Goal: Task Accomplishment & Management: Manage account settings

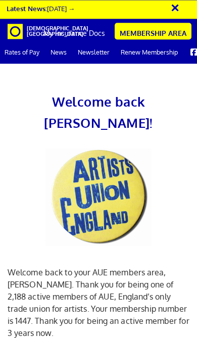
scroll to position [527, 0]
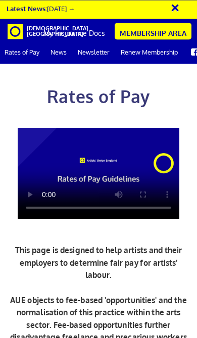
scroll to position [236, 0]
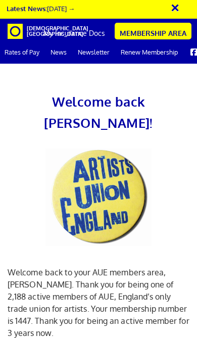
scroll to position [310, 0]
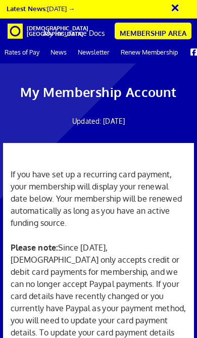
scroll to position [349, 0]
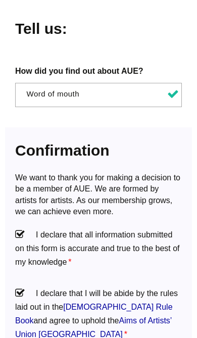
scroll to position [1197, 0]
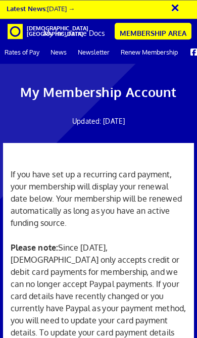
scroll to position [340, 0]
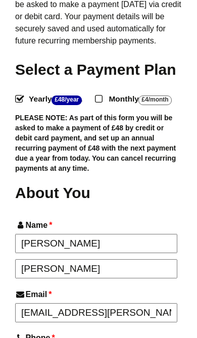
scroll to position [344, 0]
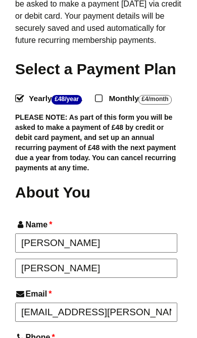
click at [102, 95] on input "Monthly - £4/Month ." at bounding box center [98, 98] width 7 height 7
radio input "true"
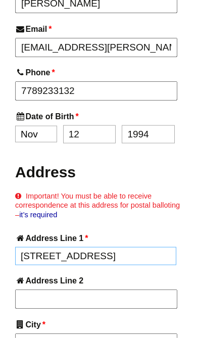
click at [133, 247] on input "1 Cormorant Drive" at bounding box center [95, 256] width 161 height 18
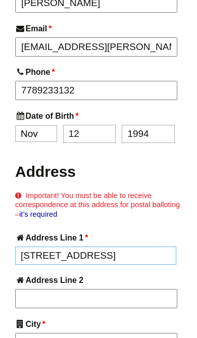
scroll to position [609, 0]
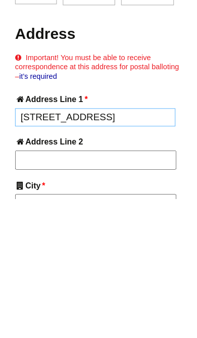
click at [145, 247] on input "1 Cormorant Drive" at bounding box center [95, 256] width 161 height 18
click at [142, 247] on input "1 Cormorant Drive" at bounding box center [95, 256] width 161 height 18
click at [136, 247] on input "1 Cormorant Drive" at bounding box center [95, 256] width 161 height 18
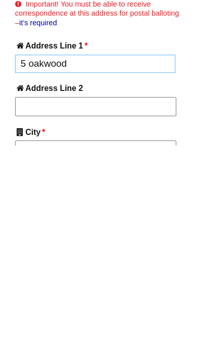
type input "5 oakwood"
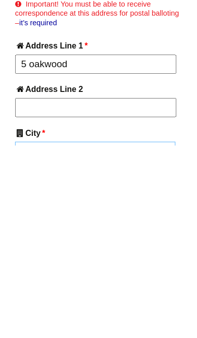
click at [135, 335] on input "Gateshead" at bounding box center [95, 344] width 161 height 18
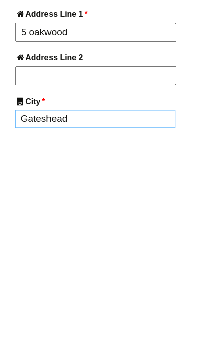
click at [157, 312] on input "Gateshead" at bounding box center [95, 321] width 161 height 18
click at [154, 312] on input "Gateshead" at bounding box center [95, 321] width 161 height 18
click at [152, 312] on input "Gateshead" at bounding box center [95, 321] width 161 height 18
click at [149, 312] on input "Gateshead" at bounding box center [95, 321] width 161 height 18
type input "Newcast"
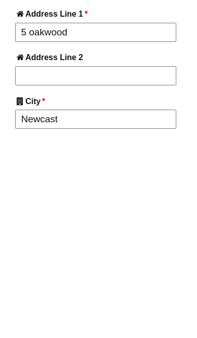
type input "Low Friar Street"
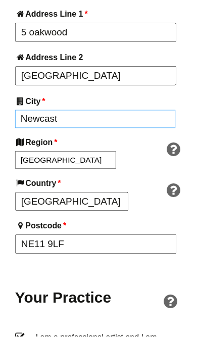
type input "Newcastle upon Tyne"
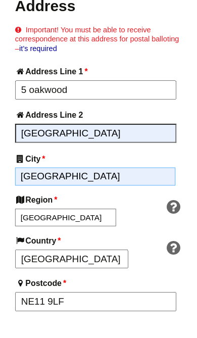
scroll to position [776, 0]
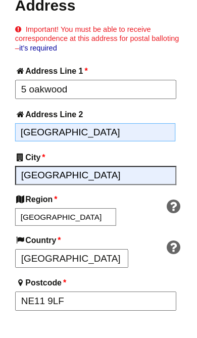
click at [143, 124] on input "Low Friar Street" at bounding box center [95, 133] width 161 height 18
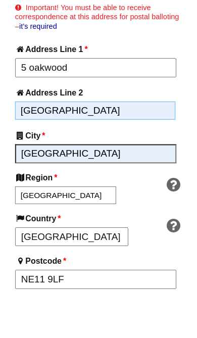
click at [148, 124] on input "Low Friar Street" at bounding box center [95, 133] width 161 height 18
click at [147, 124] on input "Low Friar Street" at bounding box center [95, 133] width 161 height 18
click at [145, 124] on input "Low Friar Street" at bounding box center [95, 133] width 161 height 18
click at [143, 124] on input "Low Friar Street" at bounding box center [95, 133] width 161 height 18
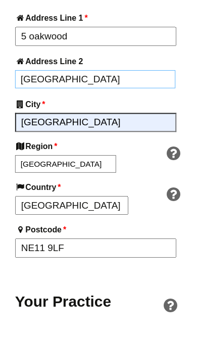
type input "Greystoke gardens"
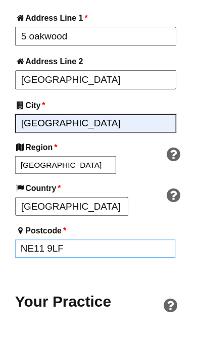
click at [147, 241] on input "NE11 9LF" at bounding box center [95, 250] width 161 height 18
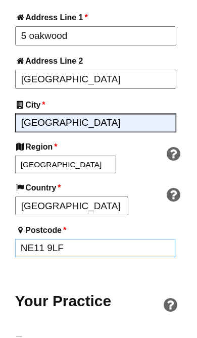
scroll to position [829, 0]
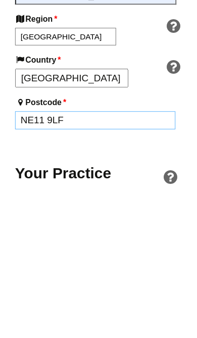
click at [115, 241] on input "NE11 9LF" at bounding box center [95, 250] width 161 height 18
click at [113, 241] on input "NE11 9LF" at bounding box center [95, 250] width 161 height 18
click at [111, 241] on input "NE11 9LF" at bounding box center [95, 250] width 161 height 18
click at [112, 241] on input "NE11 9LF" at bounding box center [95, 250] width 161 height 18
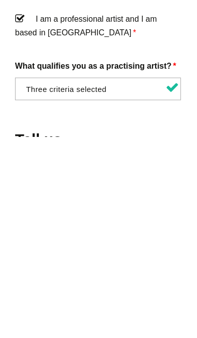
scroll to position [989, 0]
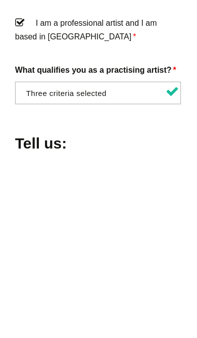
type input "Ne2 1pw"
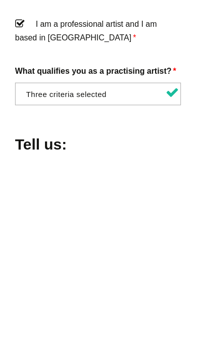
click at [176, 244] on span "× I am involved in self-organised professional opportunities (eg. artist-led sp…" at bounding box center [98, 255] width 167 height 23
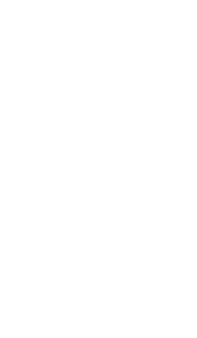
scroll to position [447, 3]
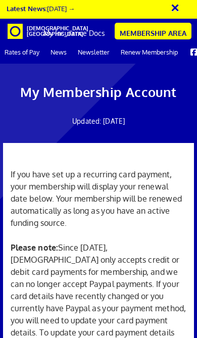
scroll to position [341, 0]
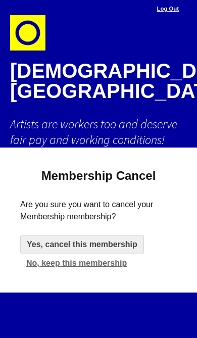
click at [116, 235] on link "Yes, cancel this membership" at bounding box center [82, 244] width 124 height 19
